Goal: Transaction & Acquisition: Purchase product/service

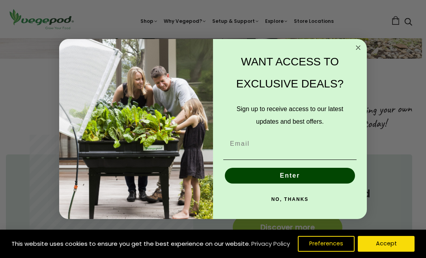
scroll to position [0, 133]
click at [359, 52] on circle "Close dialog" at bounding box center [358, 47] width 9 height 9
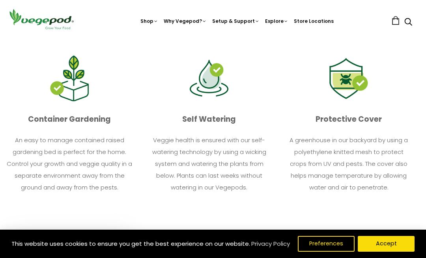
scroll to position [0, 667]
click at [209, 38] on img at bounding box center [209, 38] width 0 height 0
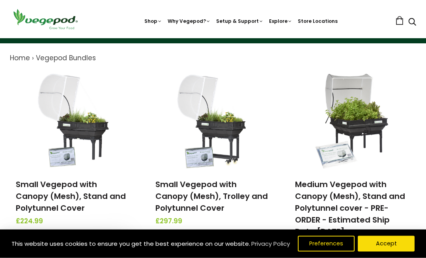
scroll to position [80, 0]
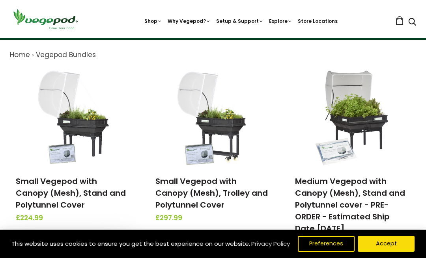
click at [370, 115] on img at bounding box center [352, 117] width 83 height 99
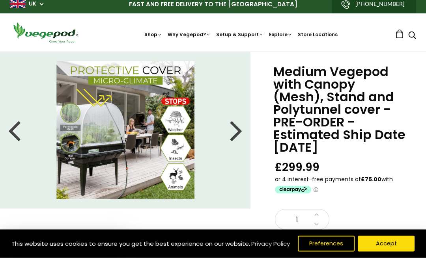
scroll to position [2, 0]
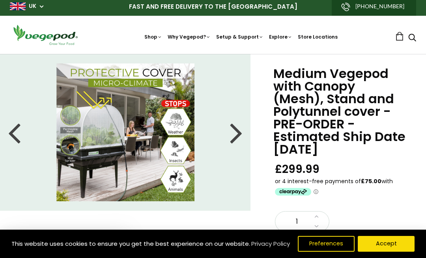
click at [238, 128] on div at bounding box center [236, 133] width 13 height 36
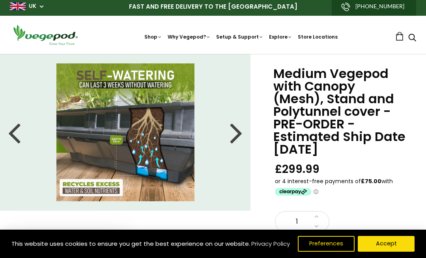
click at [238, 135] on div at bounding box center [236, 133] width 13 height 36
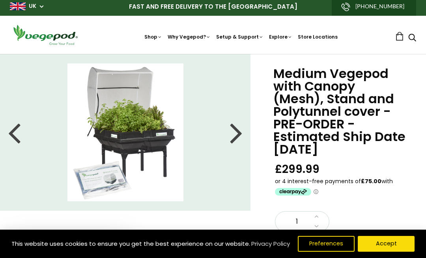
click at [237, 135] on div at bounding box center [236, 133] width 13 height 36
